Goal: Task Accomplishment & Management: Manage account settings

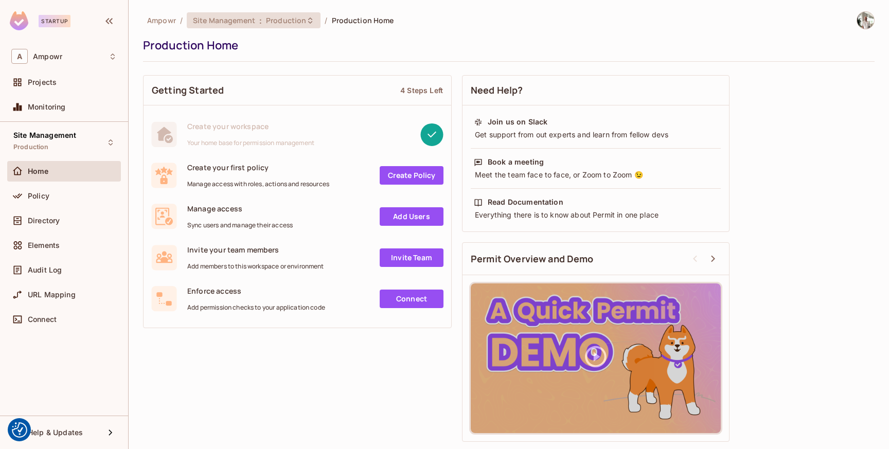
click at [274, 23] on span "Production" at bounding box center [286, 20] width 40 height 10
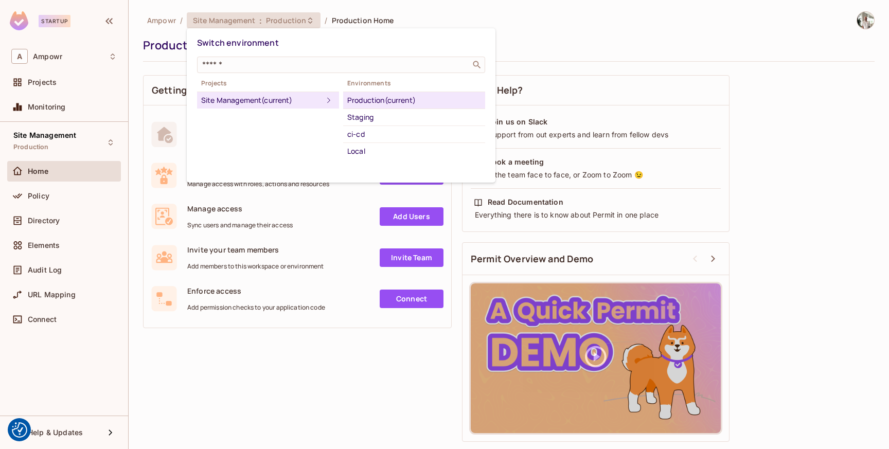
click at [413, 98] on div "Production (current)" at bounding box center [414, 100] width 134 height 12
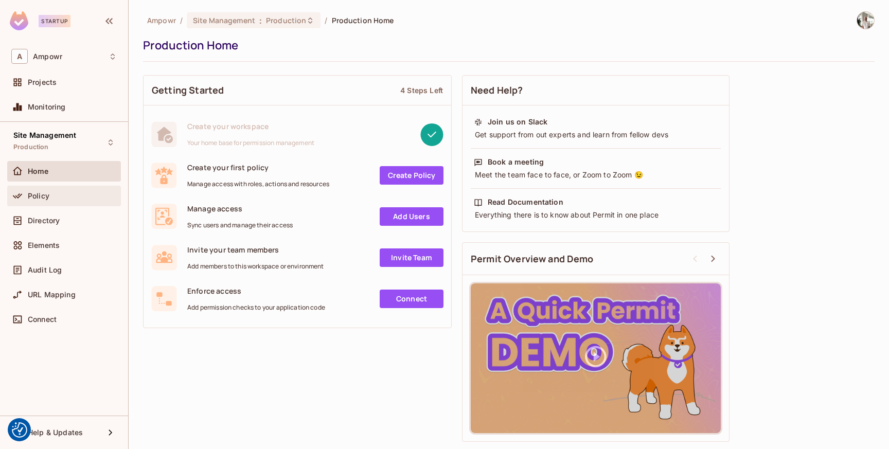
click at [66, 192] on div "Policy" at bounding box center [72, 196] width 89 height 8
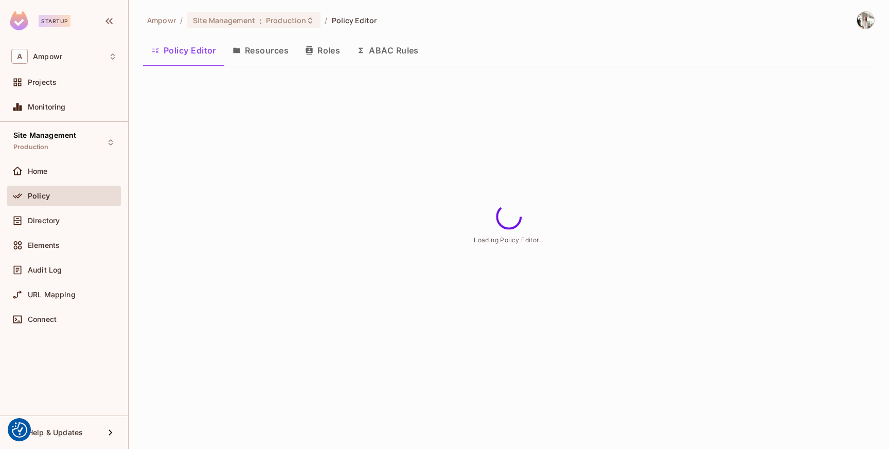
click at [397, 47] on button "ABAC Rules" at bounding box center [387, 51] width 79 height 26
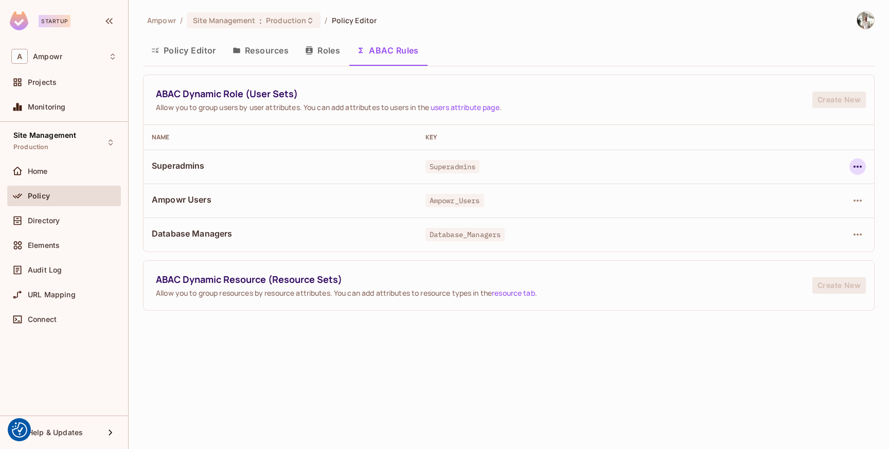
click at [861, 166] on icon "button" at bounding box center [858, 167] width 12 height 12
click at [782, 190] on ul "Edit Dynamic Role (User Set) Delete Dynamic Role (User Set)" at bounding box center [783, 202] width 150 height 54
click at [714, 367] on div at bounding box center [444, 224] width 889 height 449
click at [287, 15] on span "Production" at bounding box center [286, 20] width 40 height 10
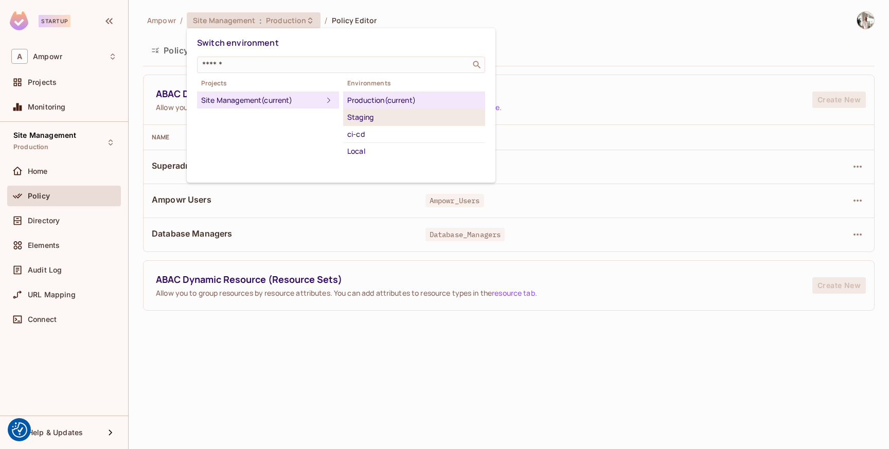
click at [410, 118] on div "Staging" at bounding box center [414, 117] width 134 height 12
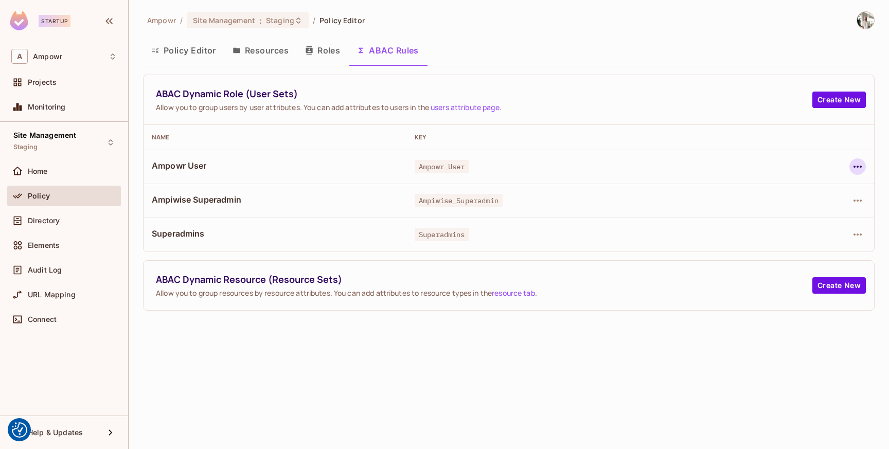
click at [861, 170] on icon "button" at bounding box center [858, 167] width 12 height 12
click at [825, 186] on div "Edit Dynamic Role (User Set)" at bounding box center [787, 190] width 101 height 10
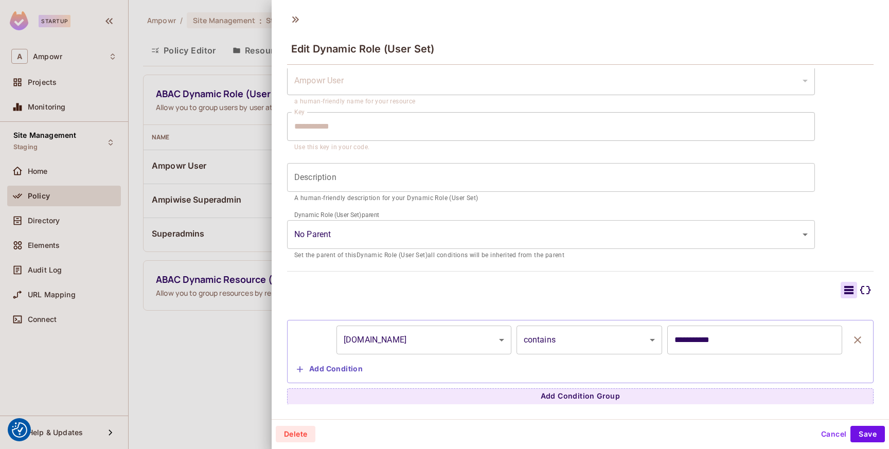
scroll to position [2, 0]
click at [255, 339] on div at bounding box center [444, 224] width 889 height 449
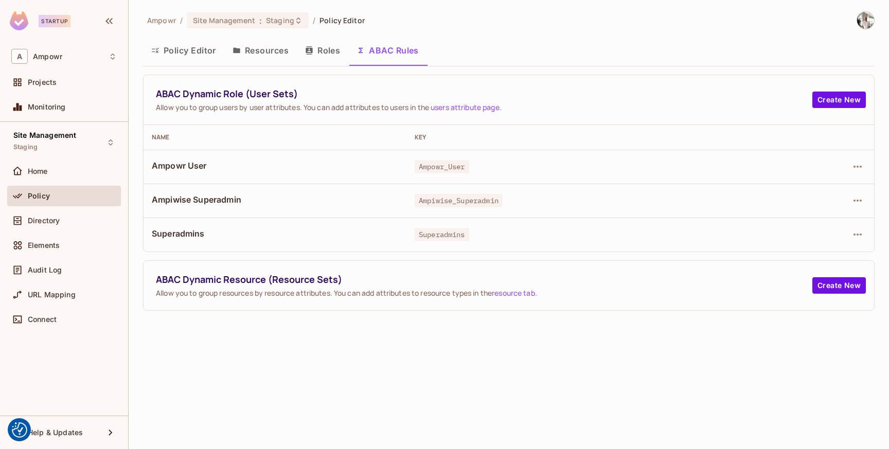
click at [274, 9] on div "Ampowr / Site Management : Staging / Policy Editor Policy Editor Resources Role…" at bounding box center [509, 224] width 761 height 449
click at [274, 26] on div "Site Management : Staging" at bounding box center [248, 20] width 122 height 16
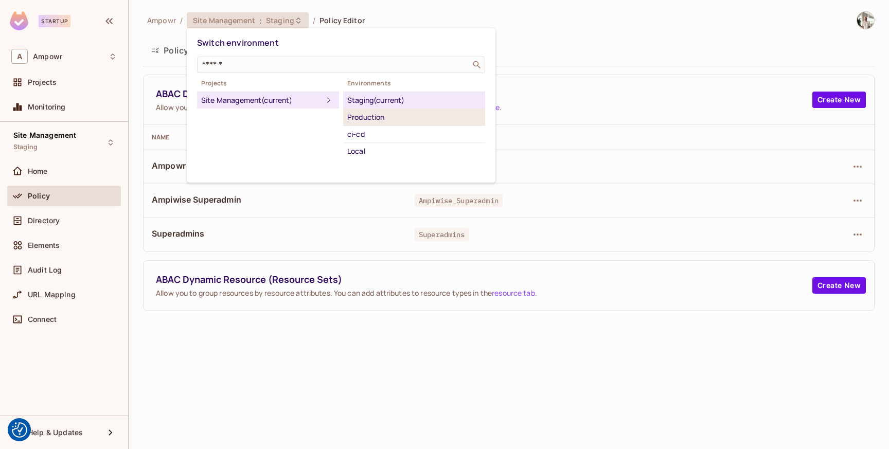
click at [377, 116] on div "Production" at bounding box center [414, 117] width 134 height 12
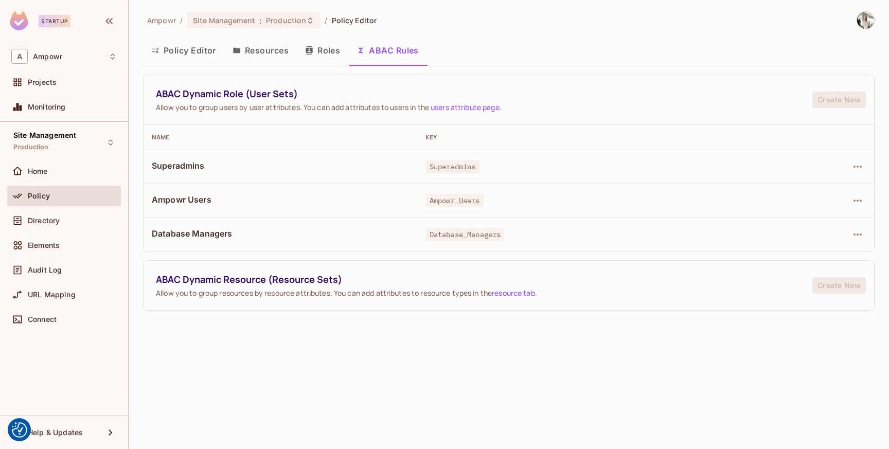
click at [494, 360] on div "Ampowr / Site Management : Production / Policy Editor Policy Editor Resources R…" at bounding box center [509, 224] width 761 height 449
click at [862, 167] on icon "button" at bounding box center [858, 167] width 12 height 12
click at [808, 189] on ul "Edit Dynamic Role (User Set) Delete Dynamic Role (User Set)" at bounding box center [783, 202] width 150 height 54
click at [533, 345] on div at bounding box center [444, 224] width 889 height 449
click at [332, 54] on button "Roles" at bounding box center [322, 51] width 51 height 26
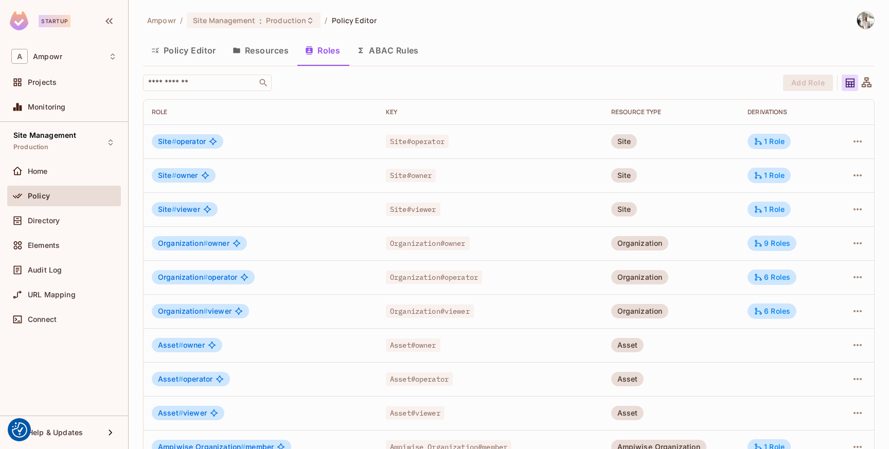
click at [507, 35] on div "Ampowr / Site Management : Production / Policy Editor Policy Editor Resources R…" at bounding box center [509, 343] width 732 height 665
click at [266, 55] on button "Resources" at bounding box center [260, 51] width 73 height 26
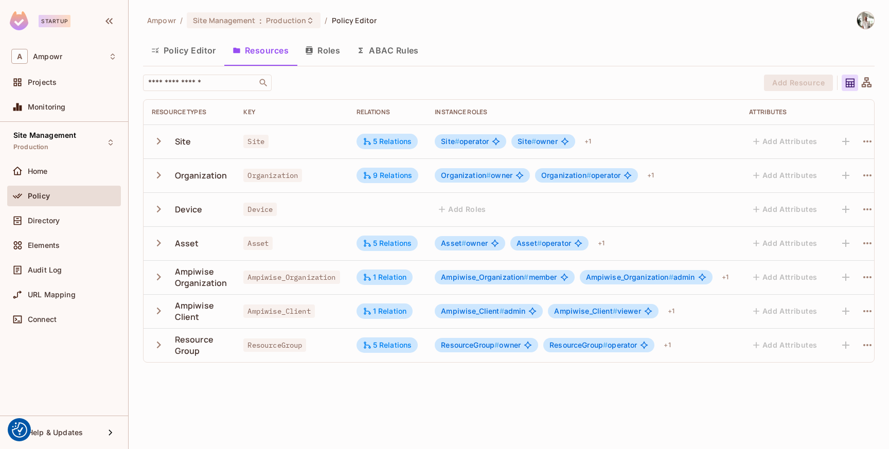
click at [329, 55] on button "Roles" at bounding box center [322, 51] width 51 height 26
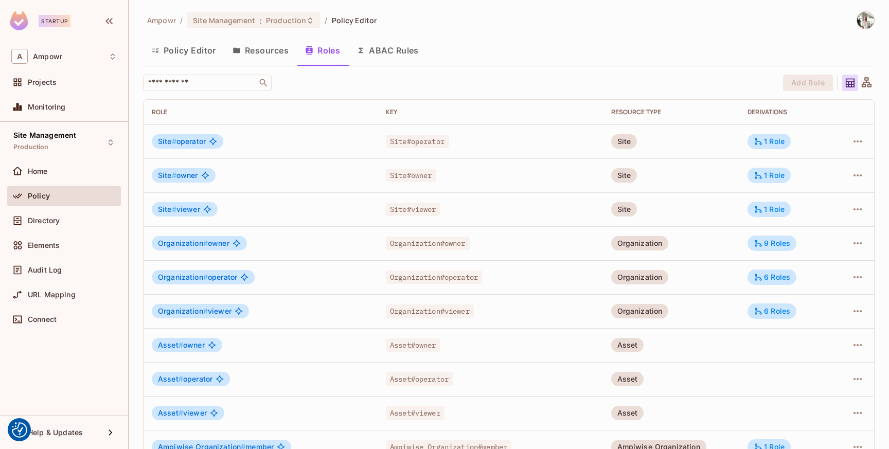
click at [246, 56] on button "Resources" at bounding box center [260, 51] width 73 height 26
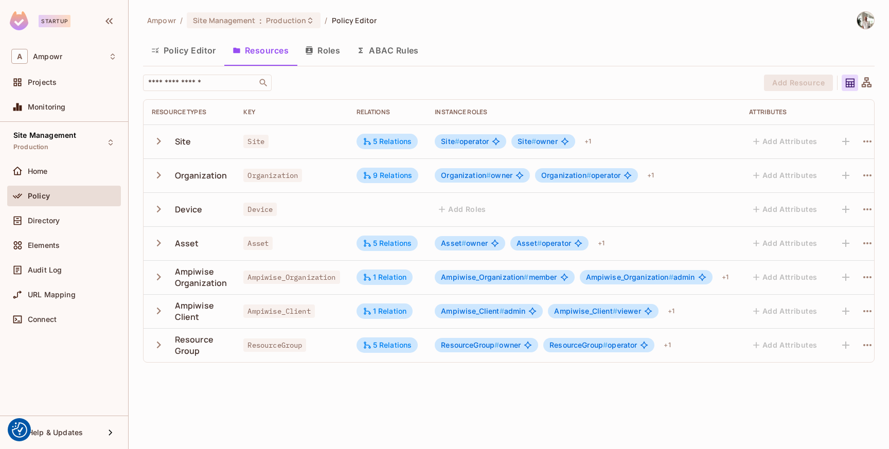
click at [189, 52] on button "Policy Editor" at bounding box center [183, 51] width 81 height 26
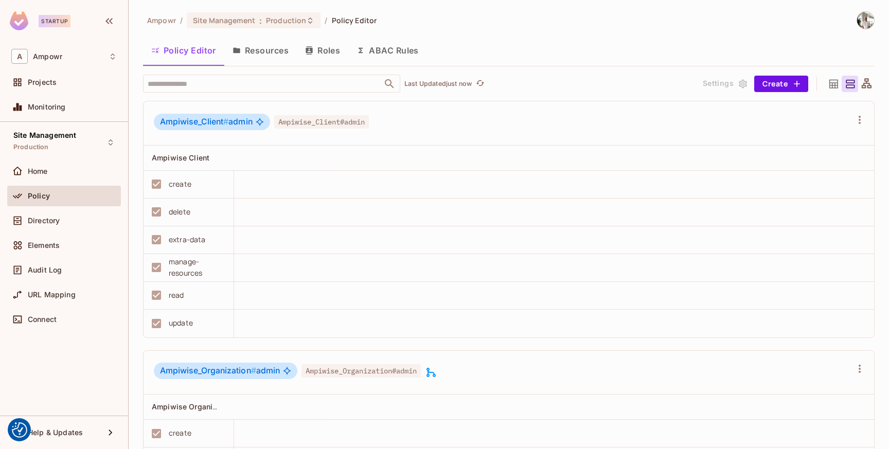
click at [49, 200] on div "Policy" at bounding box center [63, 196] width 105 height 12
click at [60, 198] on div "Policy" at bounding box center [72, 196] width 89 height 8
click at [397, 54] on button "ABAC Rules" at bounding box center [387, 51] width 79 height 26
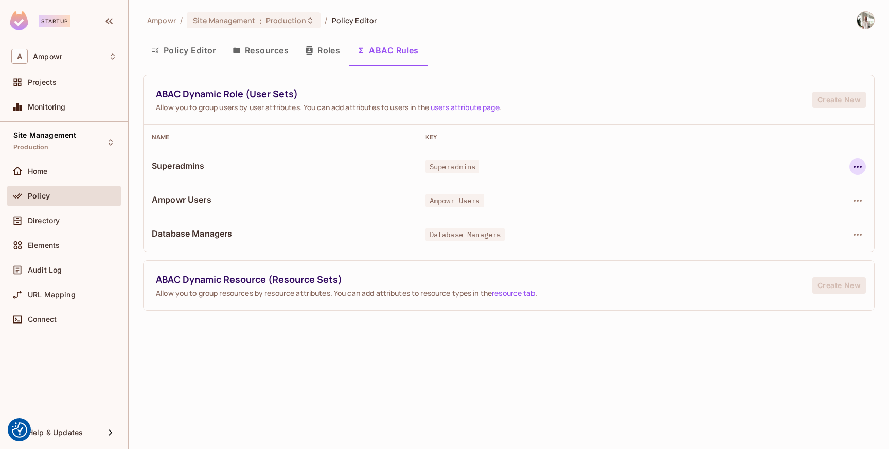
click at [851, 166] on button "button" at bounding box center [858, 166] width 16 height 16
click at [756, 374] on div at bounding box center [444, 224] width 889 height 449
click at [862, 166] on icon "button" at bounding box center [858, 167] width 12 height 12
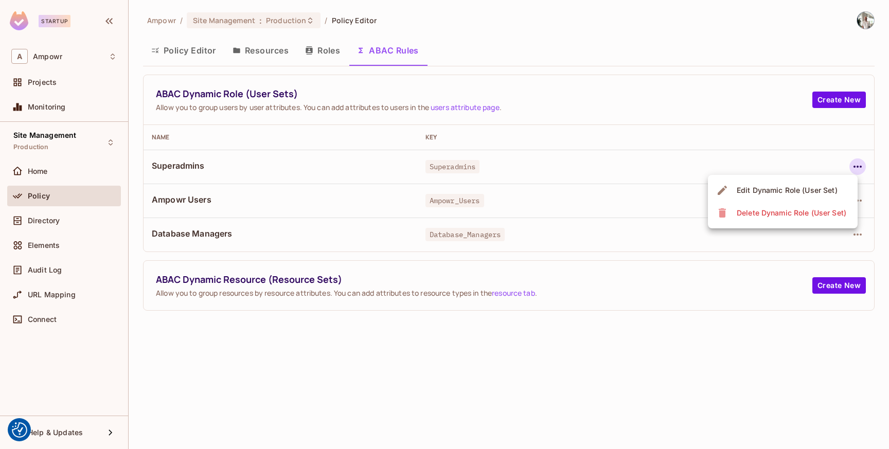
click at [796, 191] on div "Edit Dynamic Role (User Set)" at bounding box center [787, 190] width 101 height 10
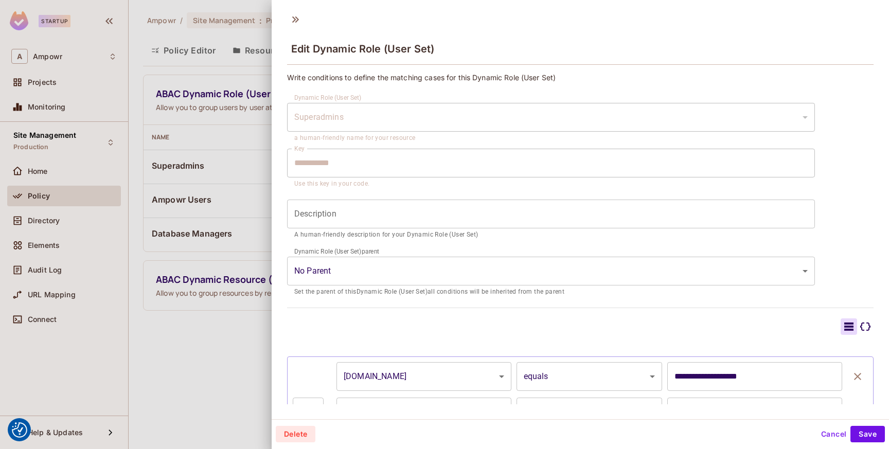
scroll to position [179, 0]
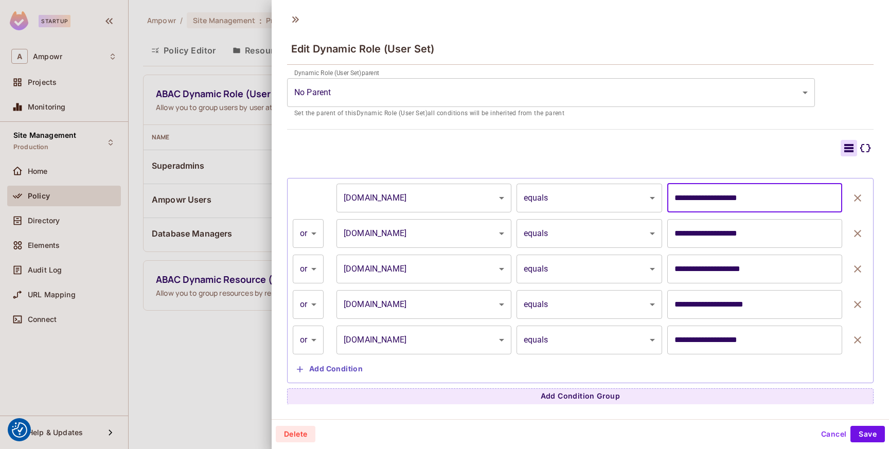
drag, startPoint x: 788, startPoint y: 206, endPoint x: 600, endPoint y: 216, distance: 189.1
click at [600, 216] on div "**********" at bounding box center [580, 281] width 575 height 194
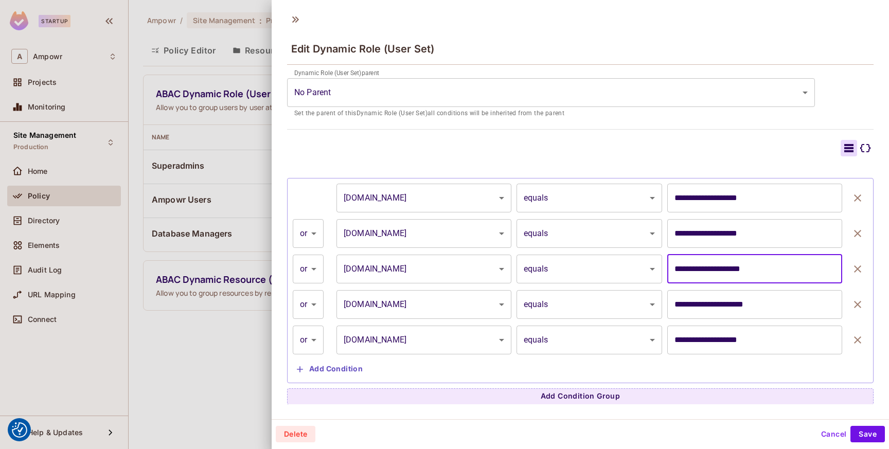
drag, startPoint x: 779, startPoint y: 277, endPoint x: 621, endPoint y: 276, distance: 158.5
click at [620, 276] on div "**********" at bounding box center [580, 269] width 575 height 29
click at [723, 271] on input "**********" at bounding box center [754, 269] width 175 height 29
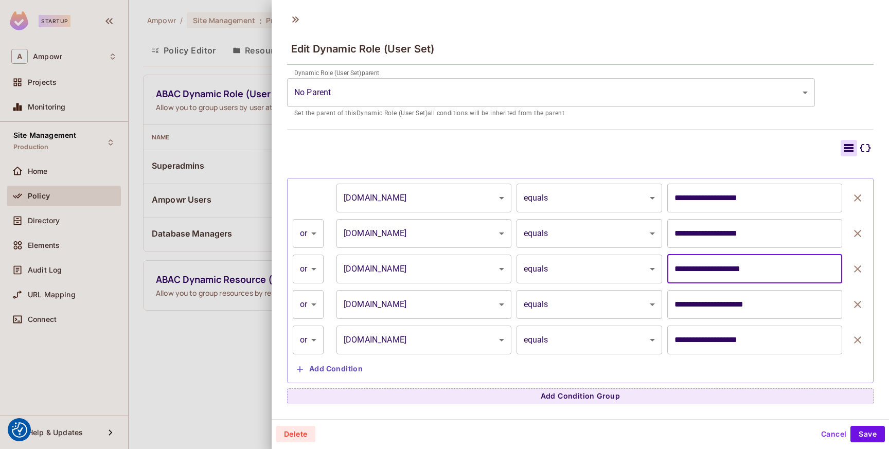
click at [642, 417] on div "**********" at bounding box center [581, 213] width 618 height 412
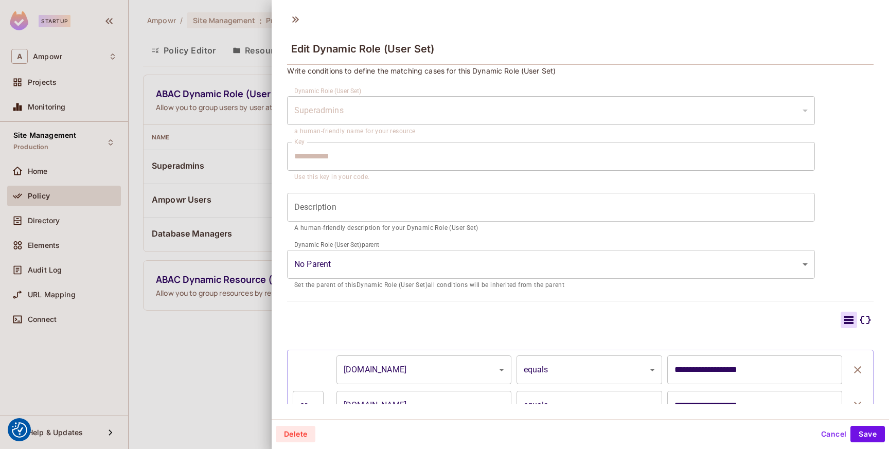
scroll to position [0, 0]
